Goal: Task Accomplishment & Management: Use online tool/utility

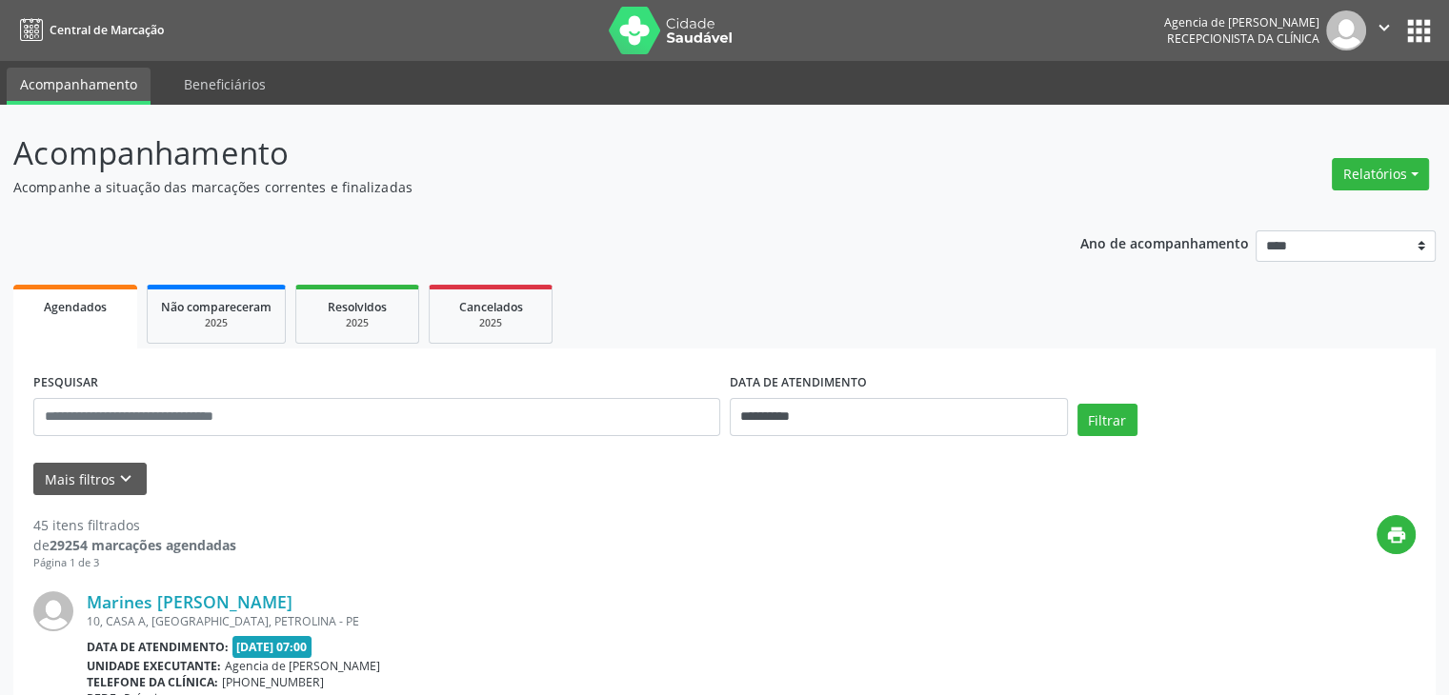
click at [1259, 386] on div "**********" at bounding box center [725, 409] width 1392 height 81
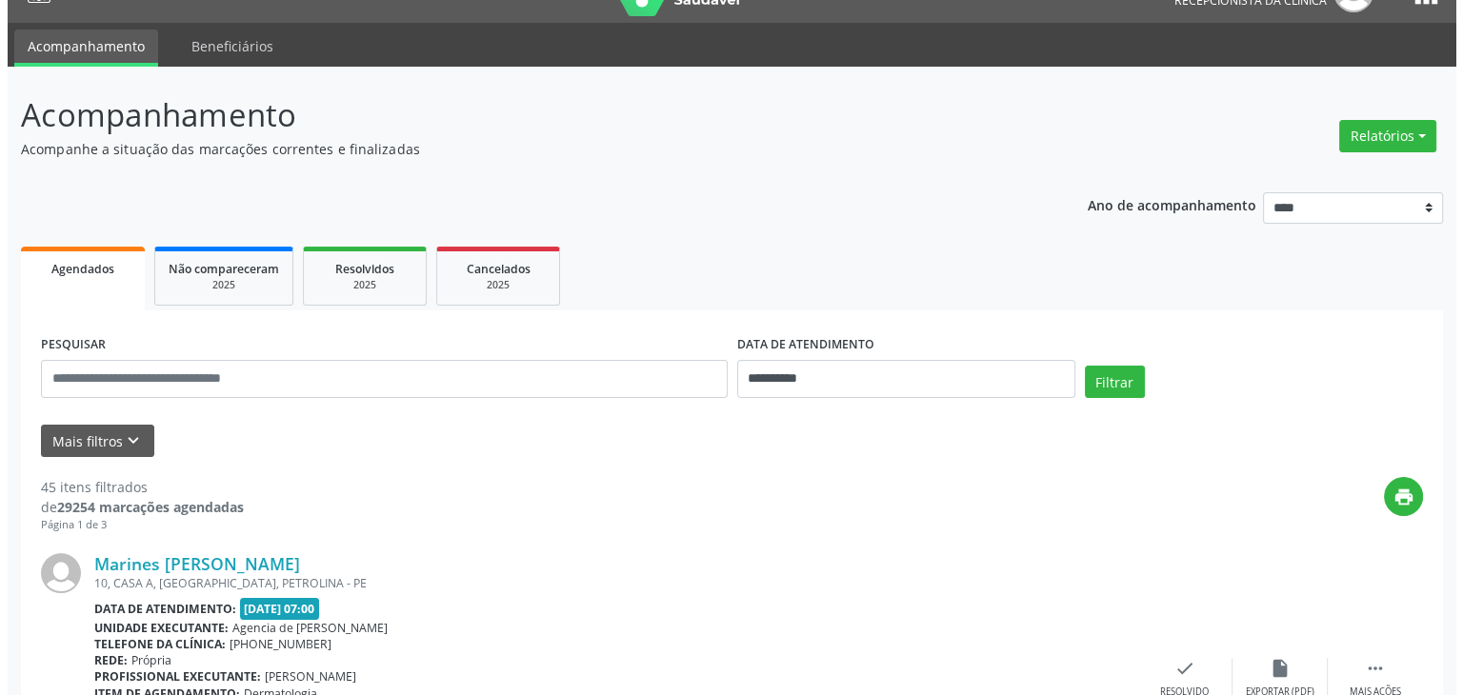
scroll to position [76, 0]
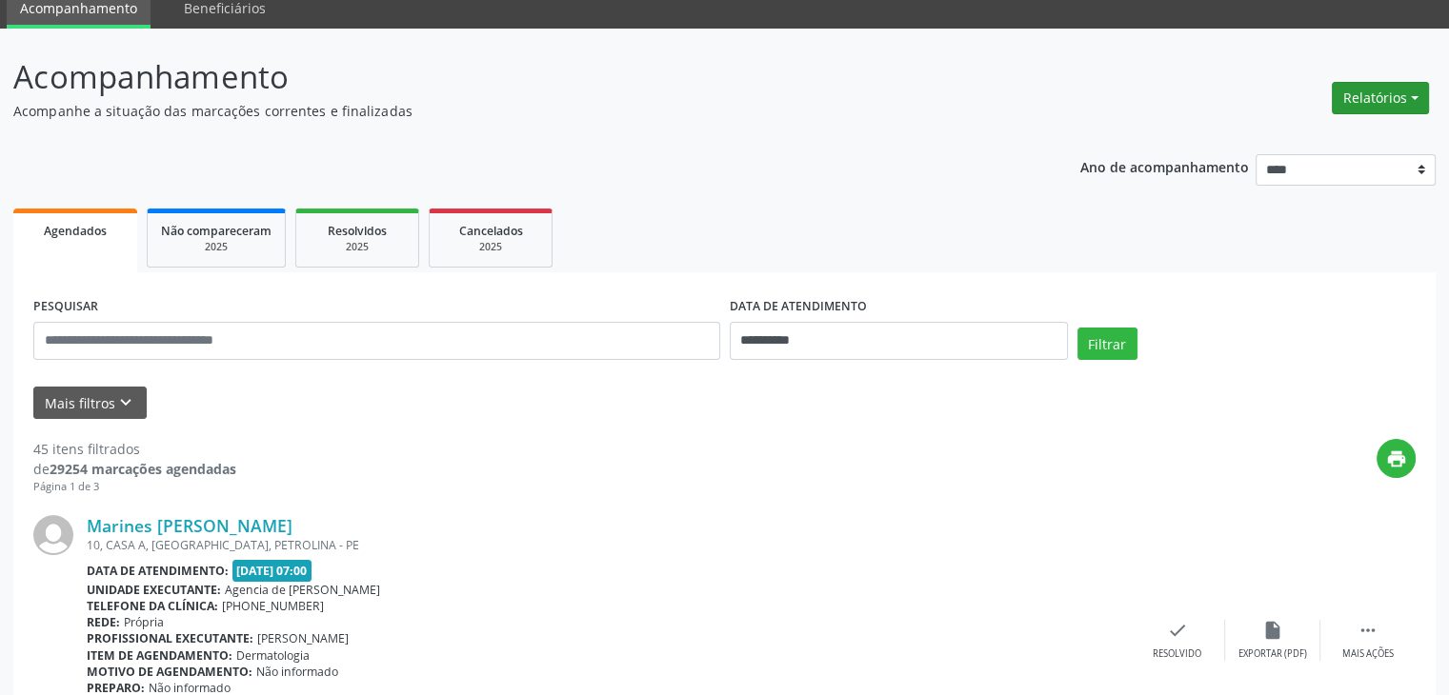
click at [1363, 101] on button "Relatórios" at bounding box center [1380, 98] width 97 height 32
click at [1277, 138] on link "Agendamentos" at bounding box center [1326, 139] width 205 height 27
select select "*"
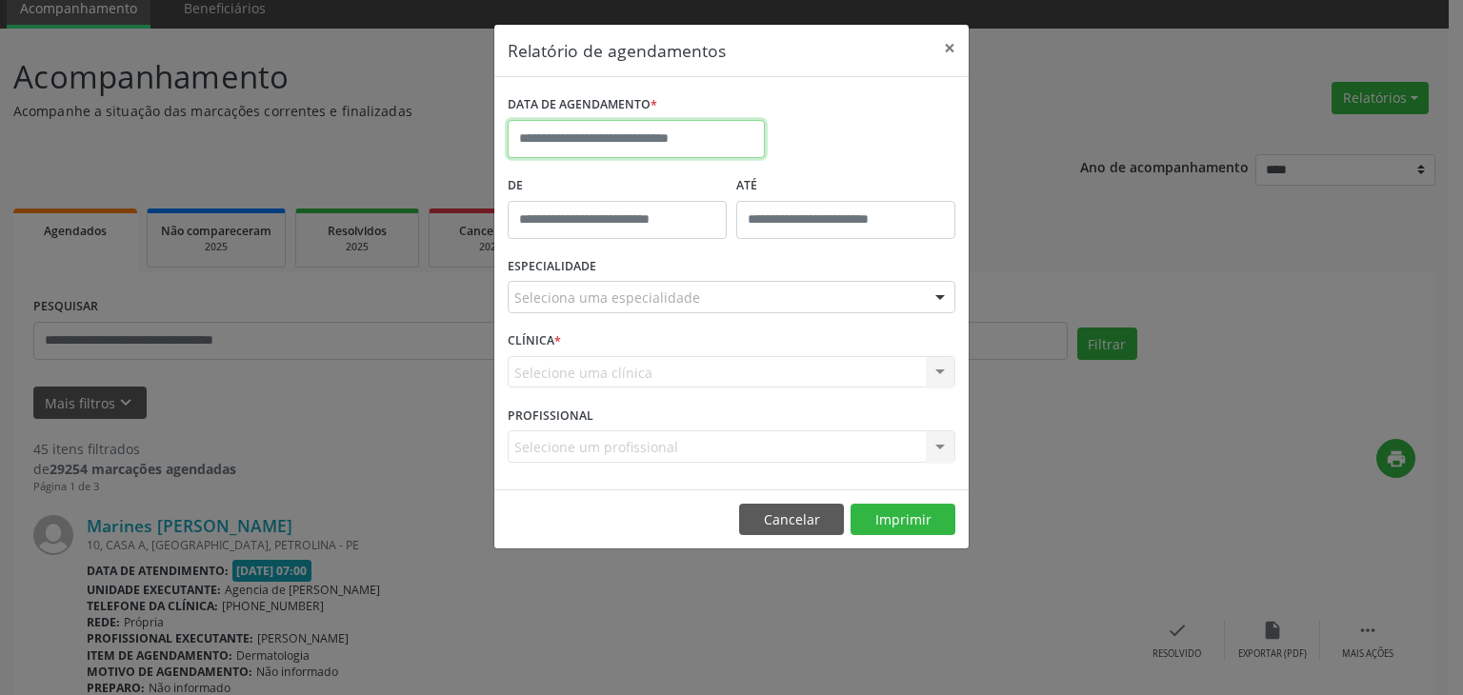
click at [641, 153] on input "text" at bounding box center [636, 139] width 257 height 38
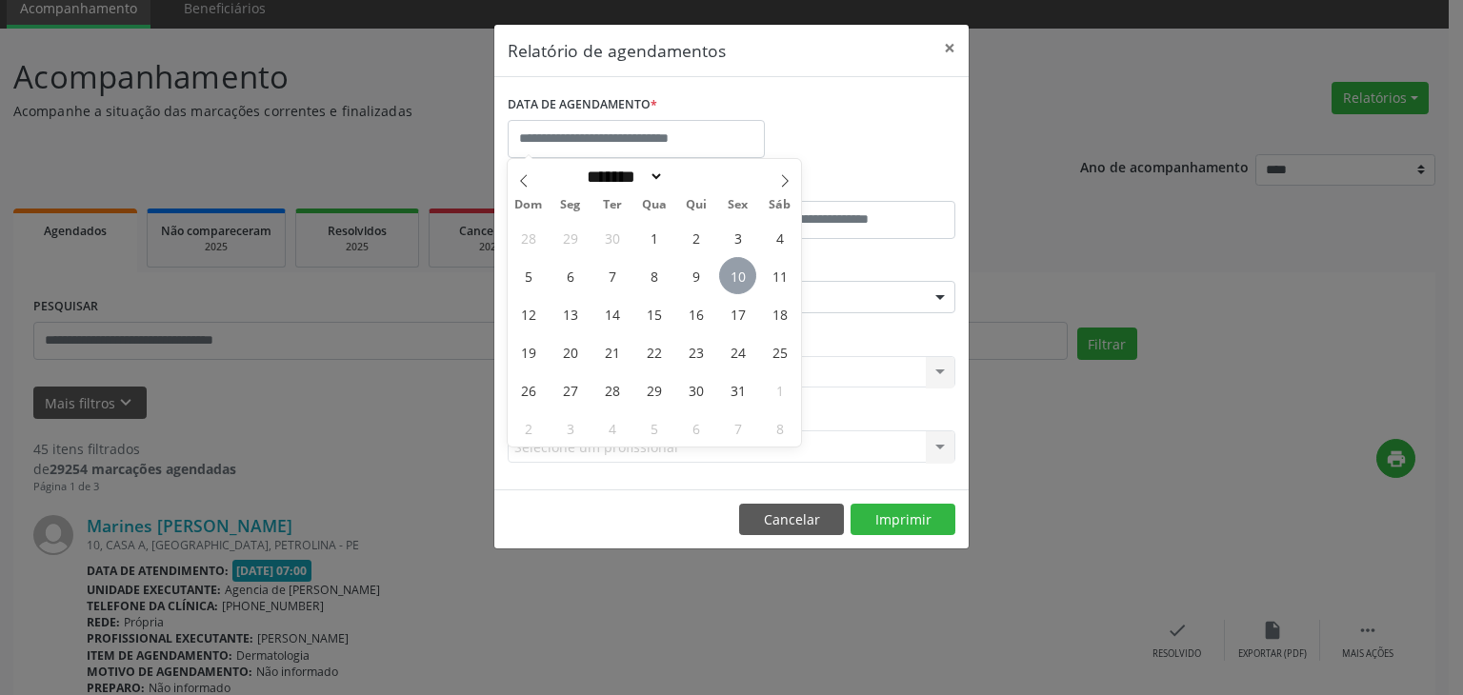
click at [749, 282] on span "10" at bounding box center [737, 275] width 37 height 37
type input "**********"
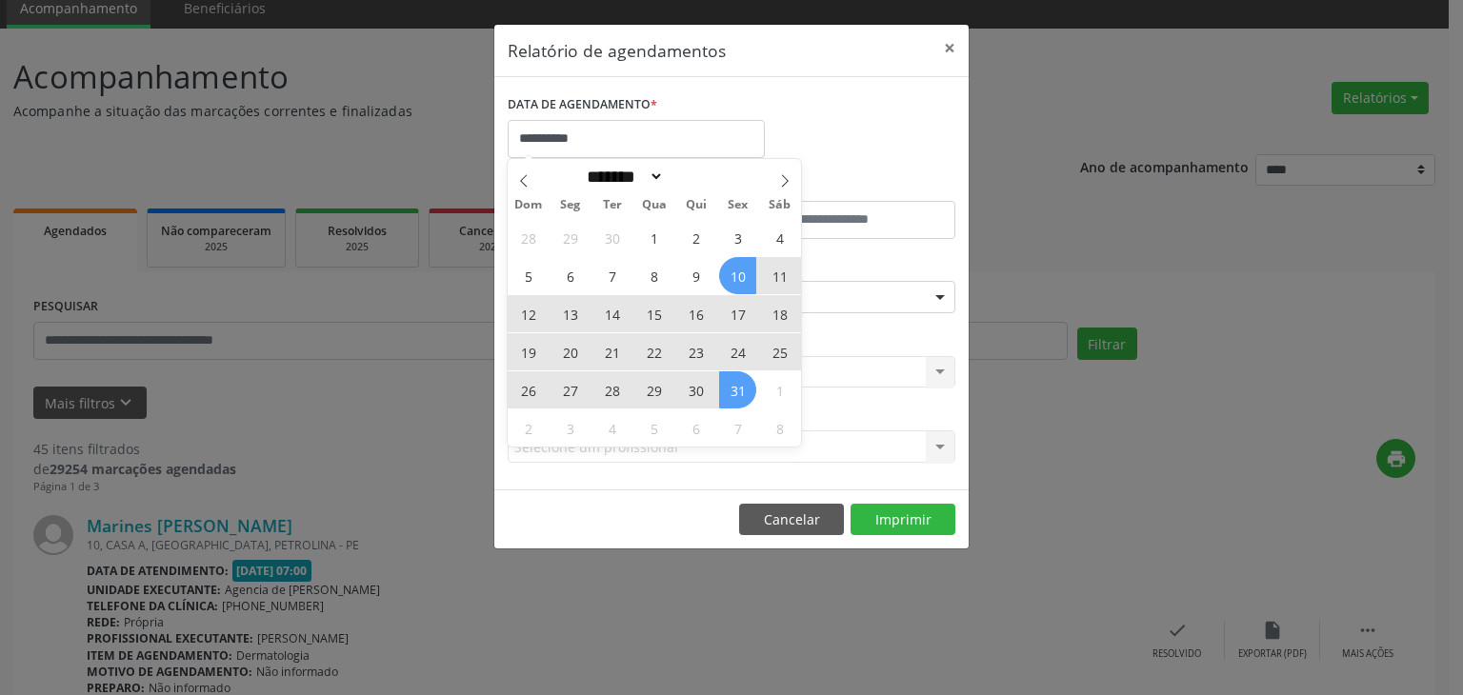
click at [735, 374] on span "31" at bounding box center [737, 389] width 37 height 37
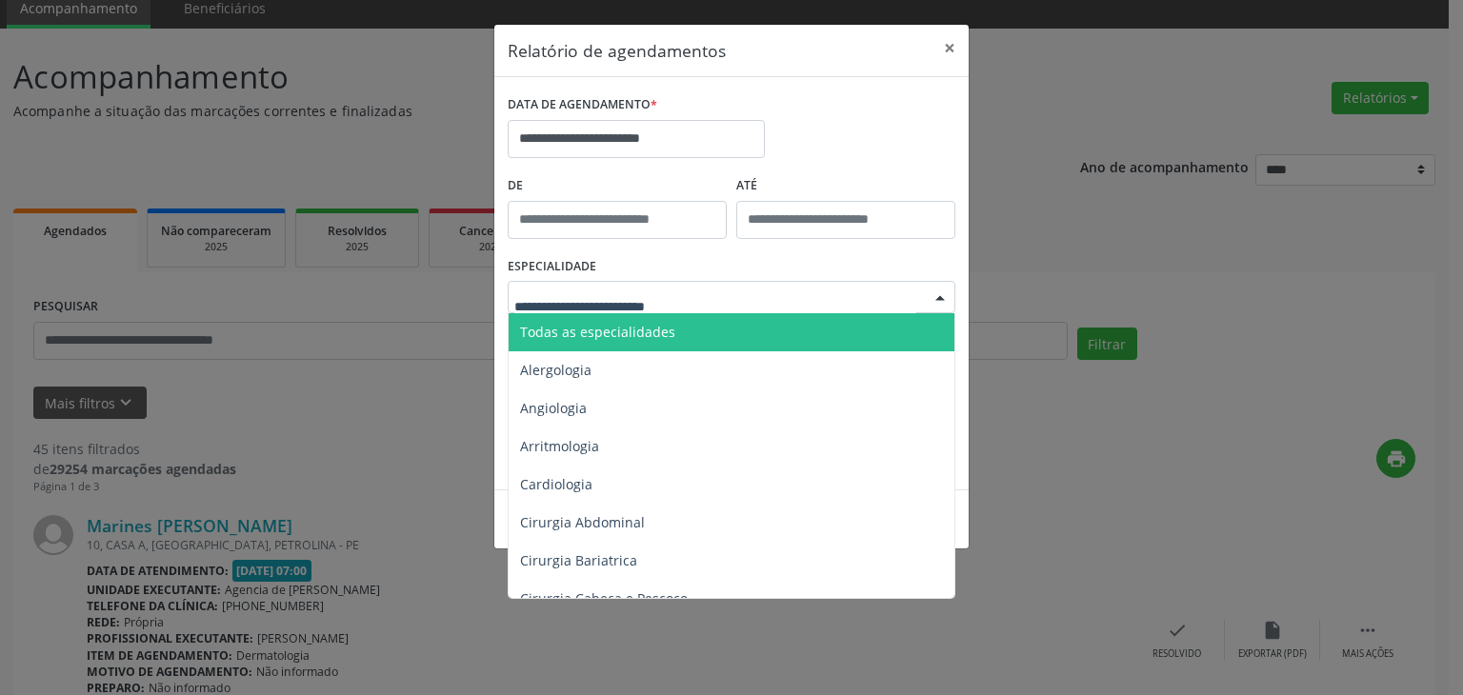
click at [762, 287] on div at bounding box center [732, 297] width 448 height 32
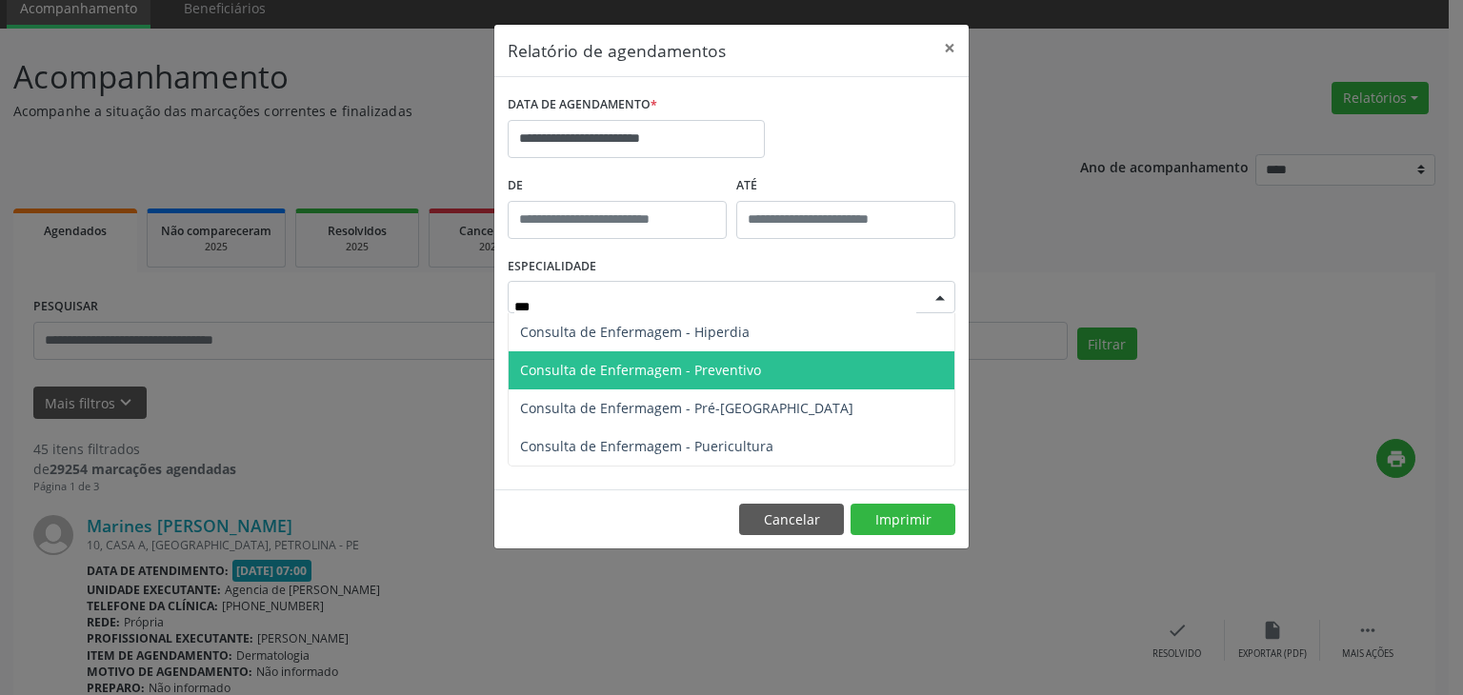
click at [734, 382] on span "Consulta de Enfermagem - Preventivo" at bounding box center [732, 370] width 446 height 38
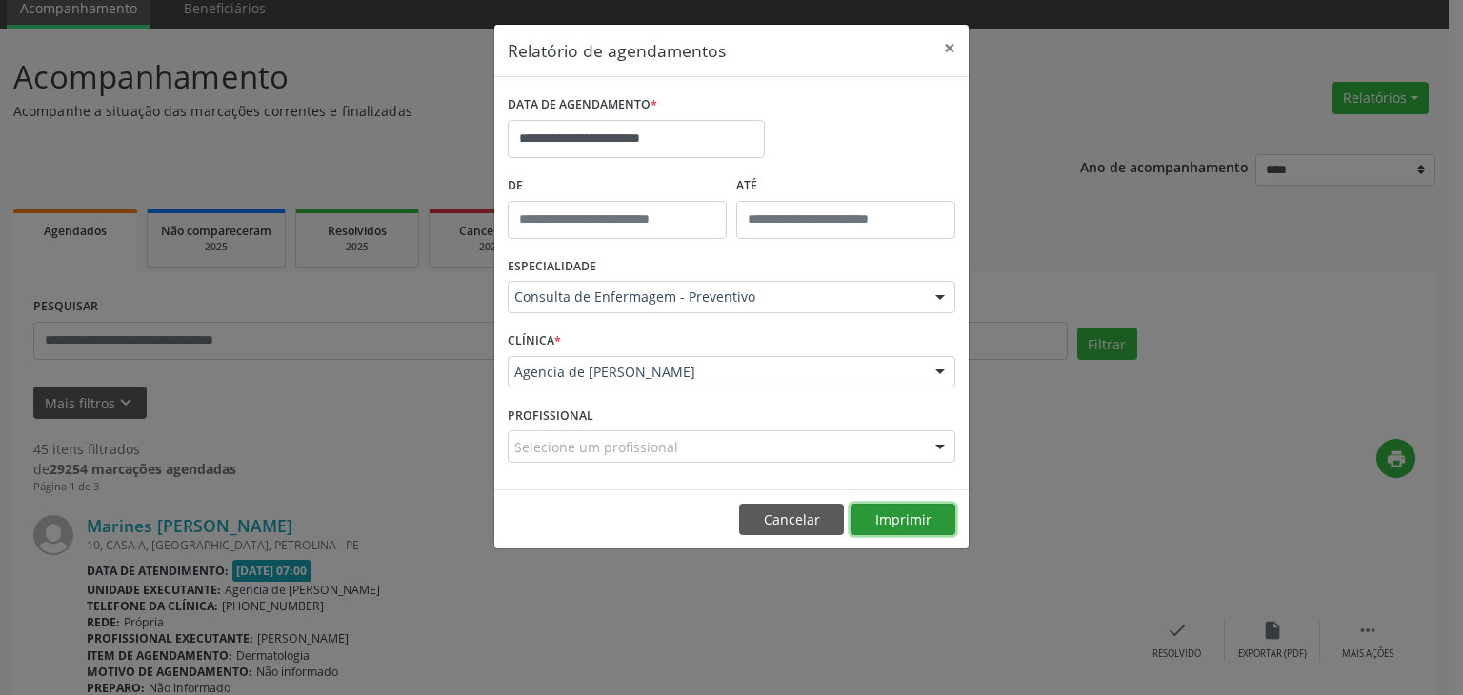
click at [873, 508] on button "Imprimir" at bounding box center [903, 520] width 105 height 32
click at [655, 279] on div "ESPECIALIDADE Consulta de Enfermagem - Preventivo Todas as especialidades Alerg…" at bounding box center [731, 289] width 457 height 74
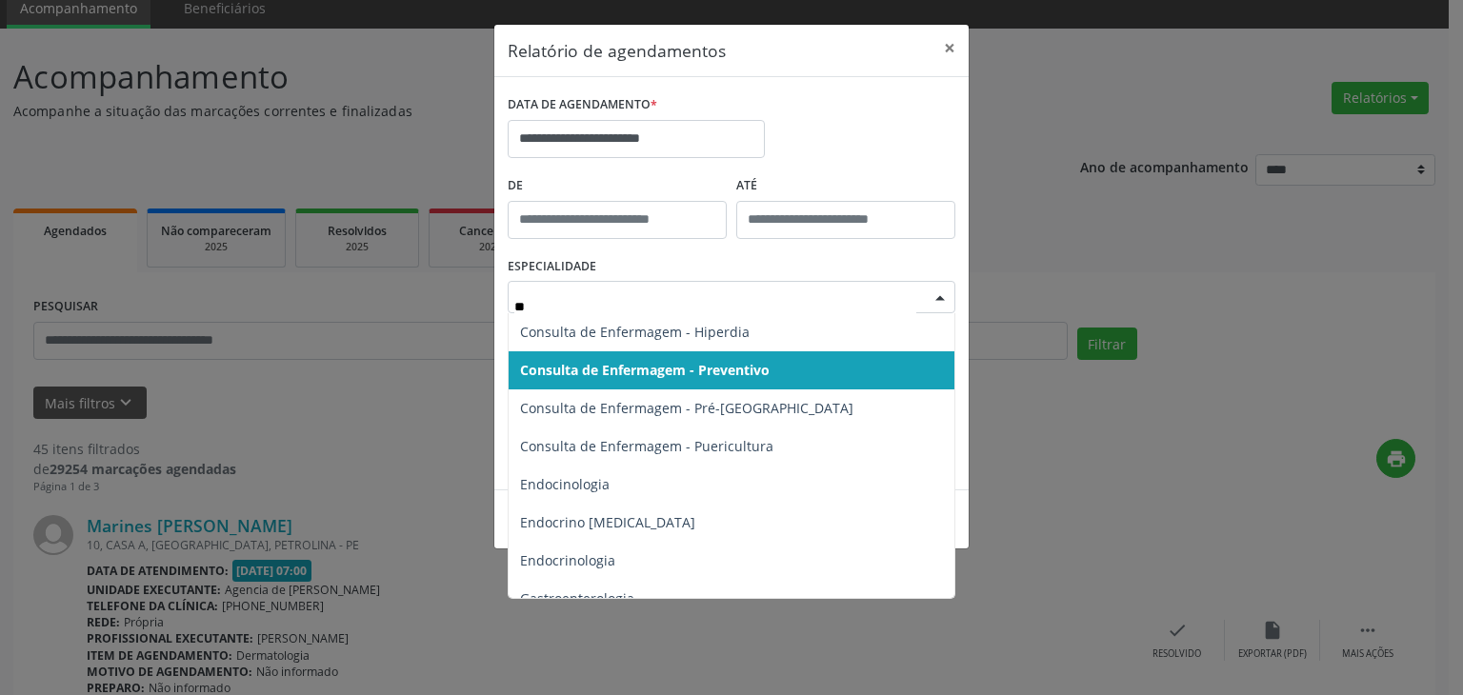
type input "***"
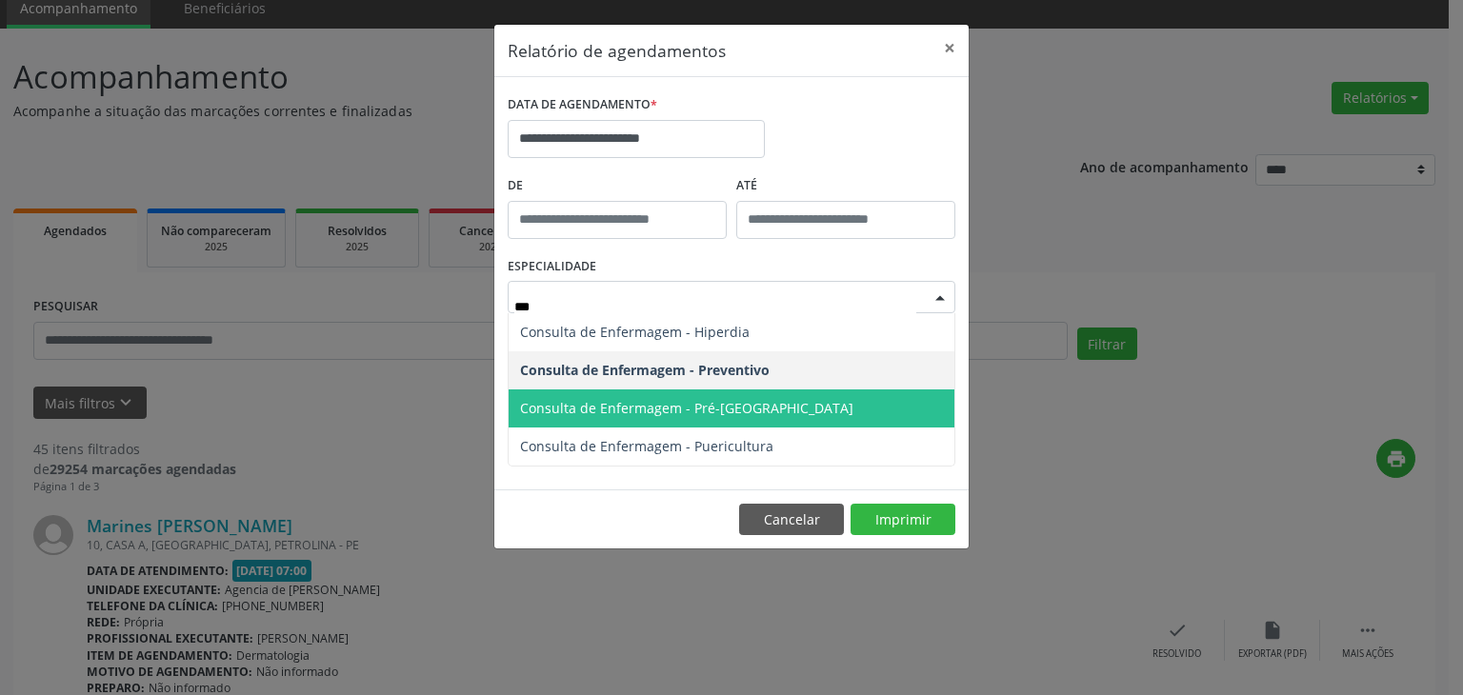
click at [712, 401] on span "Consulta de Enfermagem - Pré-[GEOGRAPHIC_DATA]" at bounding box center [686, 408] width 333 height 18
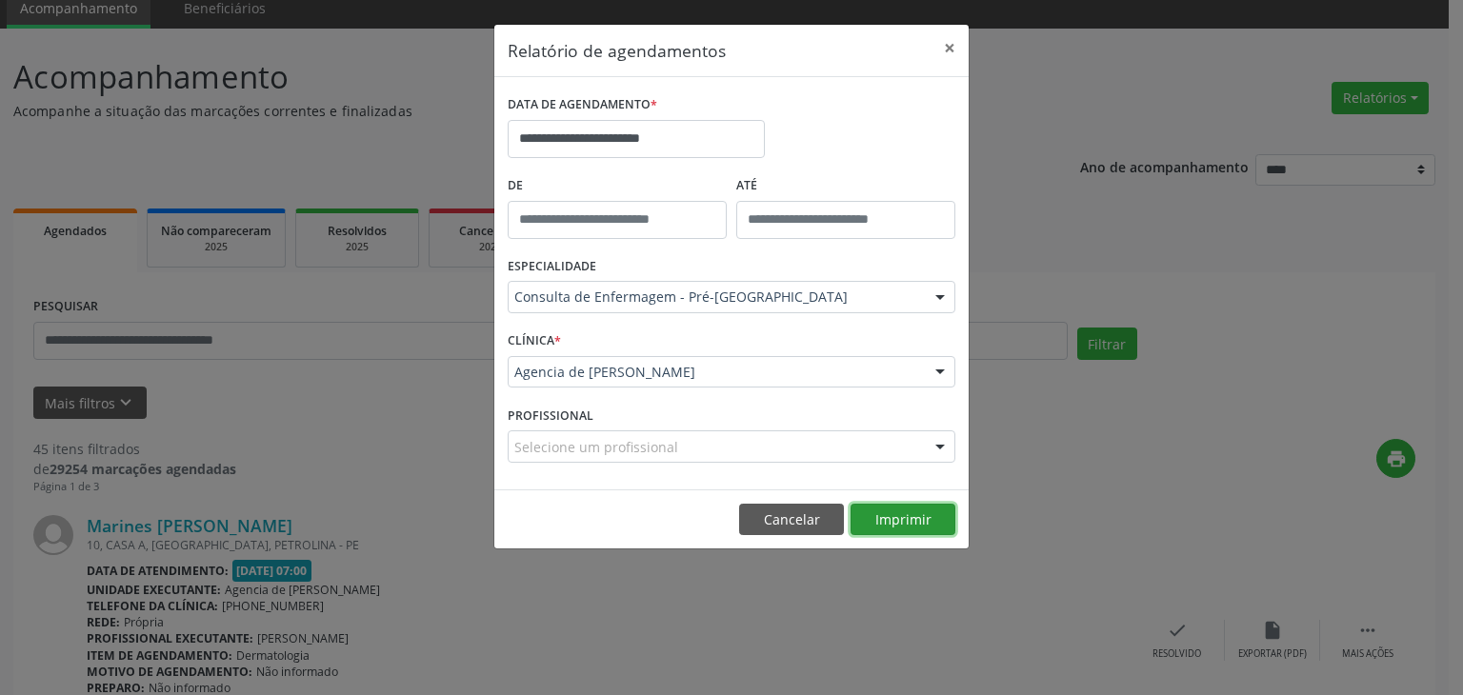
click at [895, 506] on button "Imprimir" at bounding box center [903, 520] width 105 height 32
